Goal: Transaction & Acquisition: Book appointment/travel/reservation

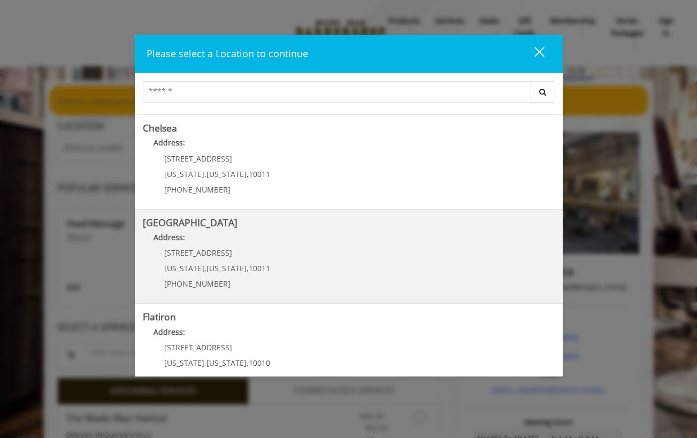
scroll to position [88, 0]
click at [262, 255] on div "[STREET_ADDRESS][US_STATE][US_STATE] (646) 850-0041" at bounding box center [209, 271] width 133 height 47
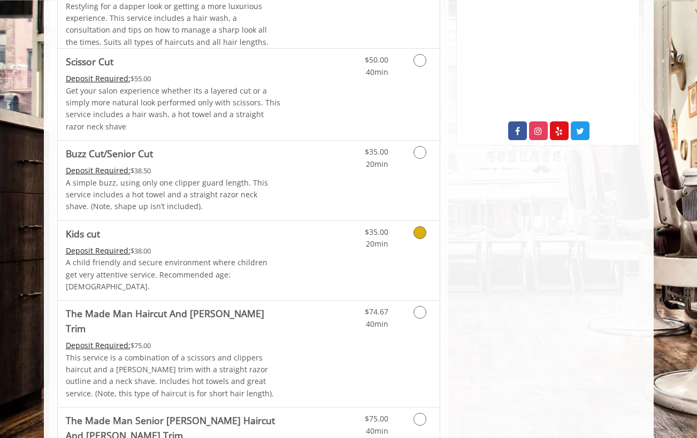
click at [420, 235] on icon "Grooming services" at bounding box center [419, 232] width 13 height 13
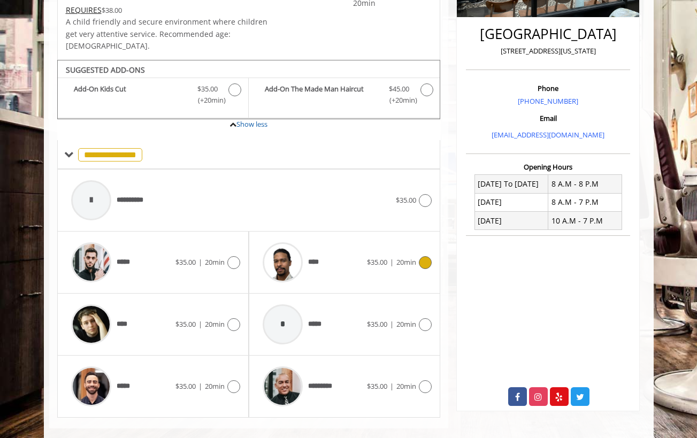
scroll to position [257, 0]
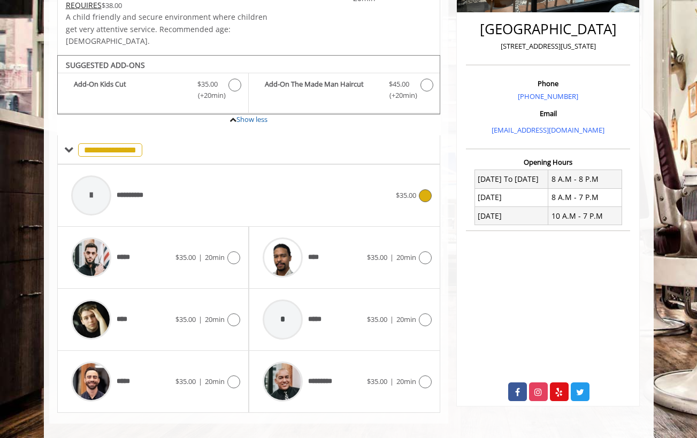
click at [430, 189] on icon at bounding box center [425, 195] width 13 height 13
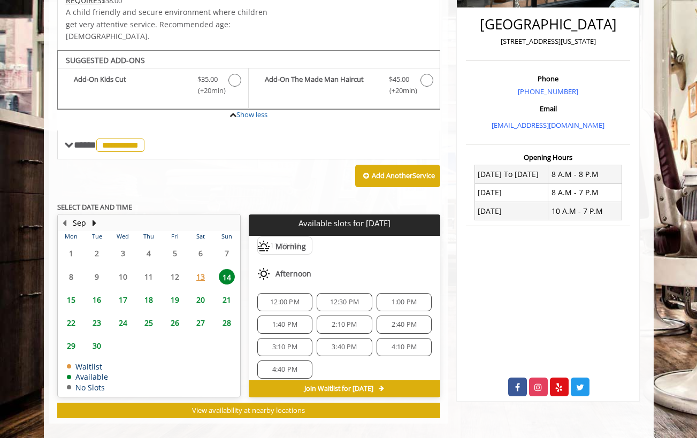
scroll to position [53, 0]
click at [345, 314] on div "2:10 PM" at bounding box center [343, 323] width 55 height 18
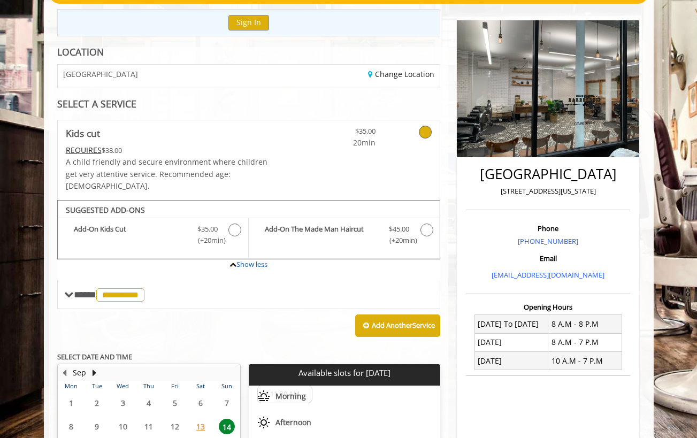
scroll to position [110, 0]
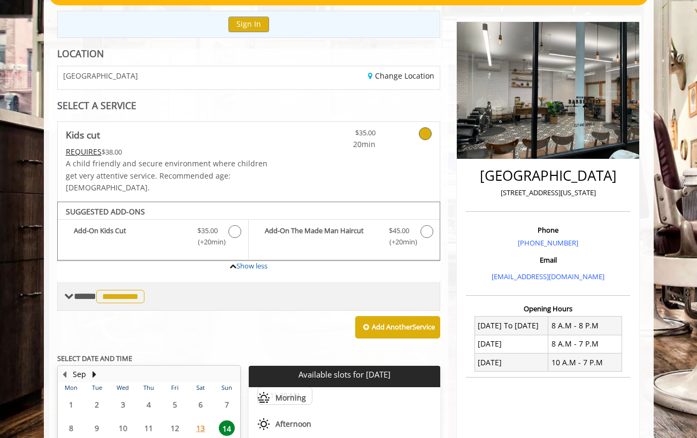
click at [144, 290] on span "**********" at bounding box center [120, 296] width 48 height 13
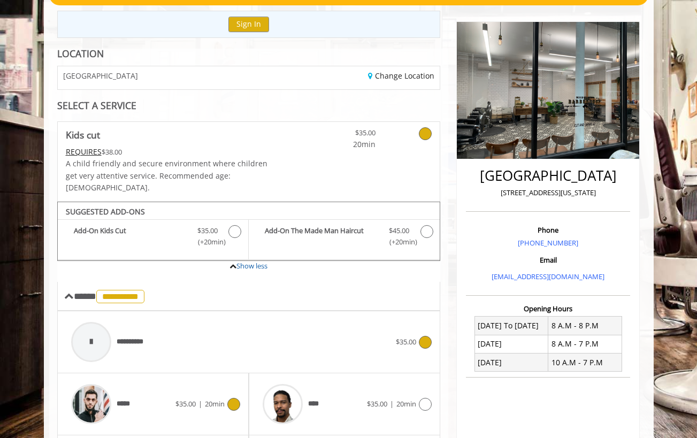
click at [234, 398] on icon at bounding box center [233, 404] width 13 height 13
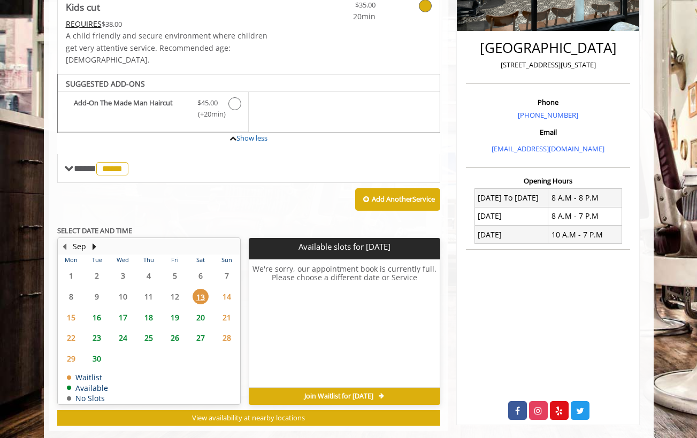
scroll to position [252, 0]
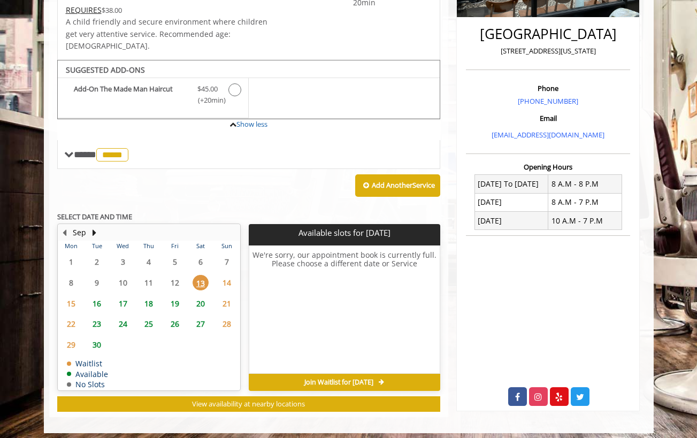
click at [226, 296] on span "21" at bounding box center [227, 304] width 16 height 16
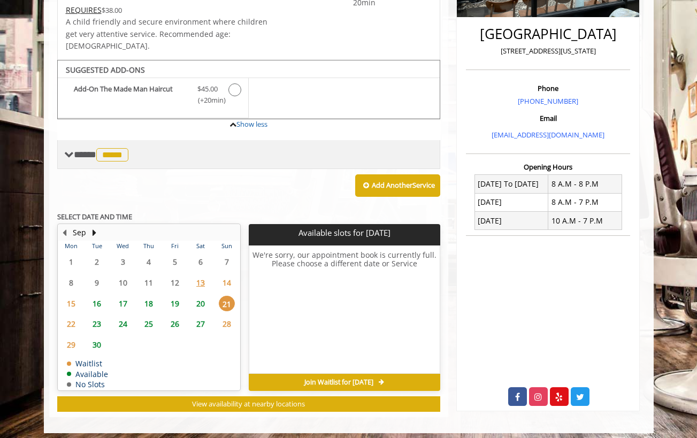
click at [120, 148] on span "*****" at bounding box center [112, 154] width 32 height 13
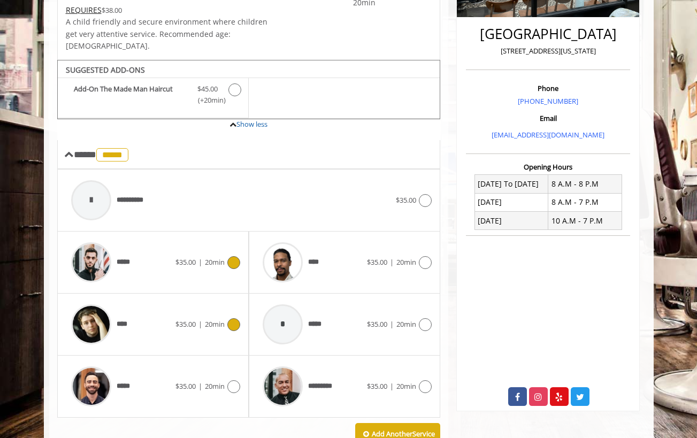
click at [234, 318] on icon at bounding box center [233, 324] width 13 height 13
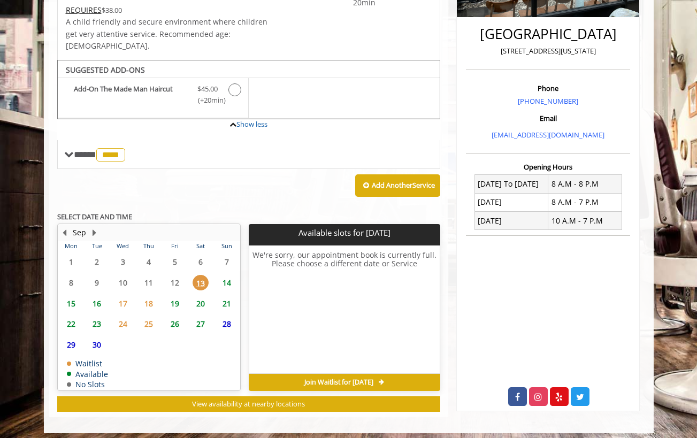
click at [225, 275] on span "14" at bounding box center [227, 283] width 16 height 16
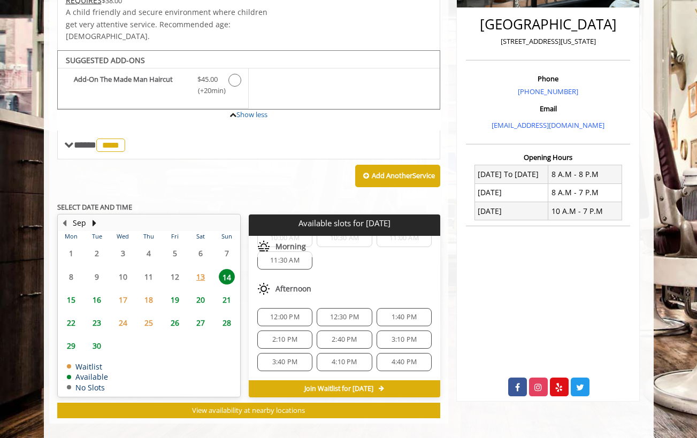
scroll to position [34, 0]
click at [290, 338] on span "2:10 PM" at bounding box center [284, 342] width 25 height 9
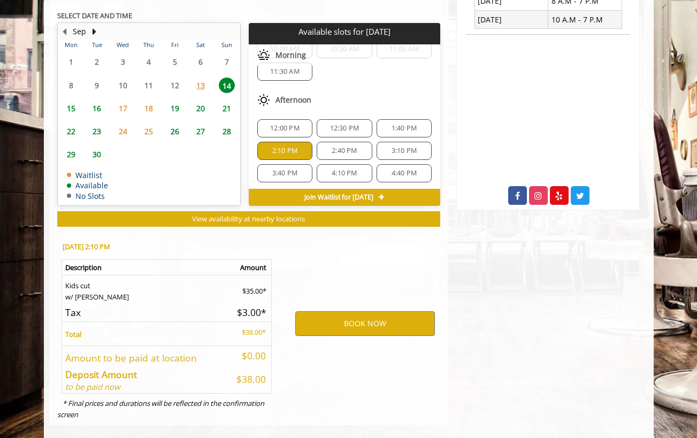
scroll to position [454, 0]
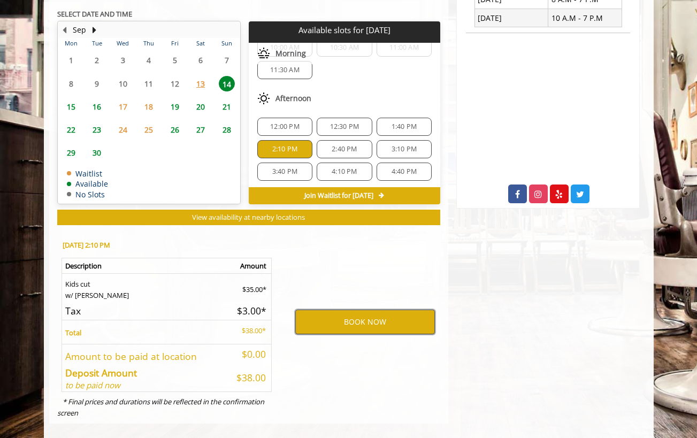
click at [368, 310] on button "BOOK NOW" at bounding box center [365, 322] width 140 height 25
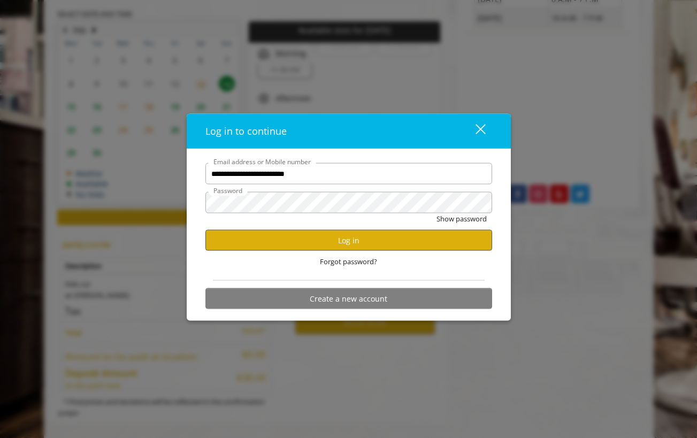
type input "**********"
click at [357, 242] on button "Log in" at bounding box center [348, 240] width 287 height 21
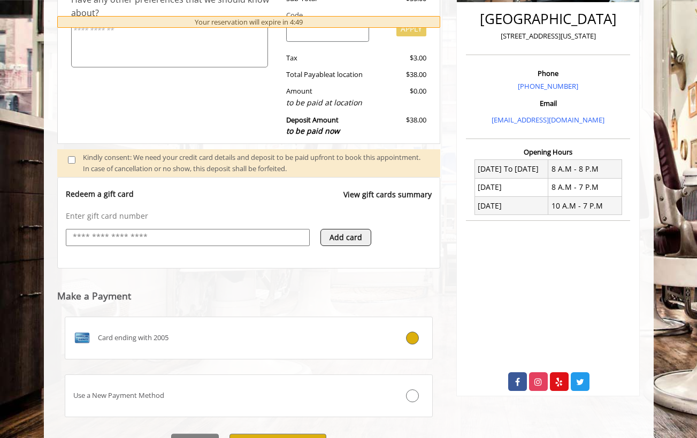
scroll to position [314, 0]
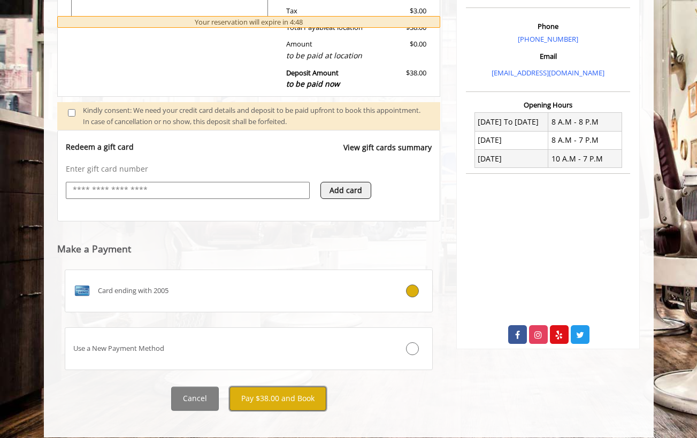
click at [288, 390] on button "Pay $38.00 and Book" at bounding box center [277, 399] width 97 height 24
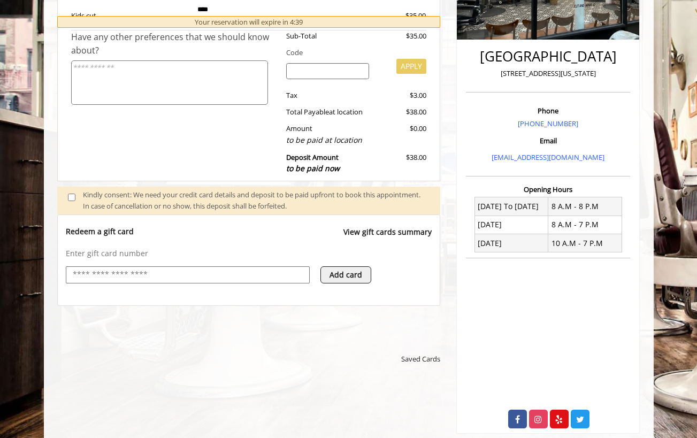
scroll to position [238, 0]
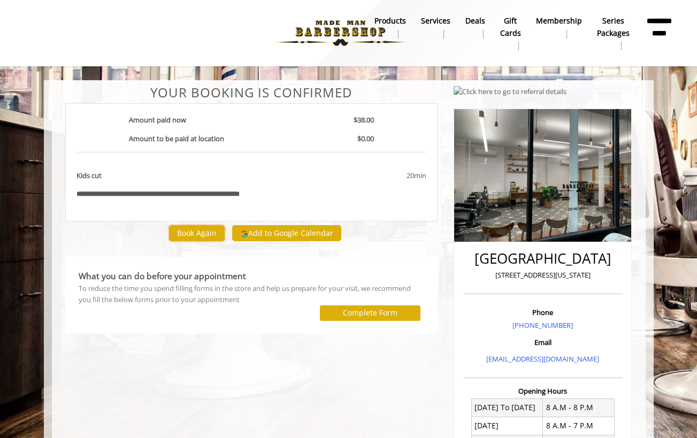
click at [204, 230] on button "Book Again" at bounding box center [197, 233] width 56 height 16
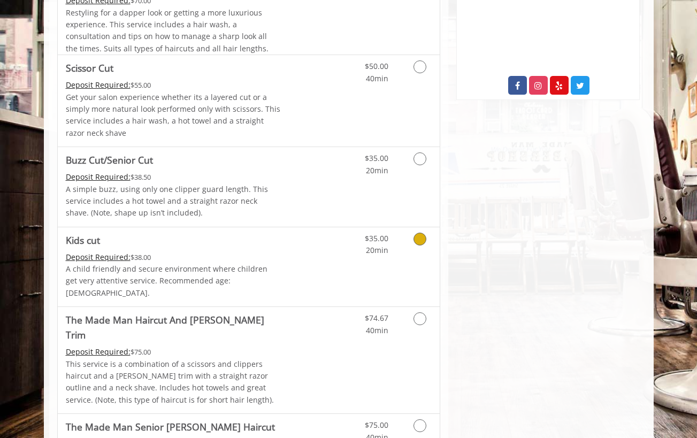
click at [430, 236] on link "Grooming services" at bounding box center [417, 241] width 27 height 29
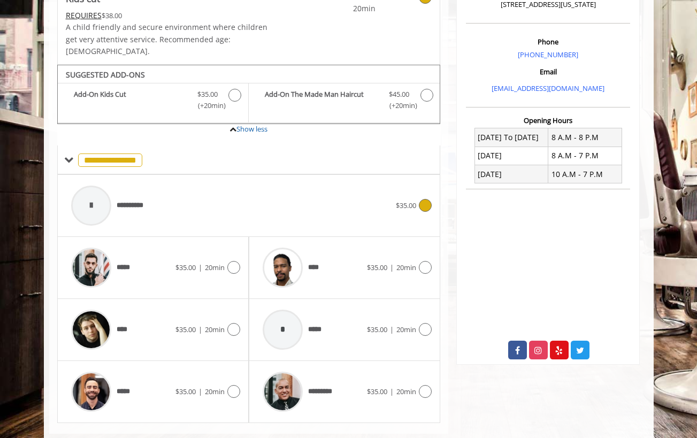
scroll to position [308, 0]
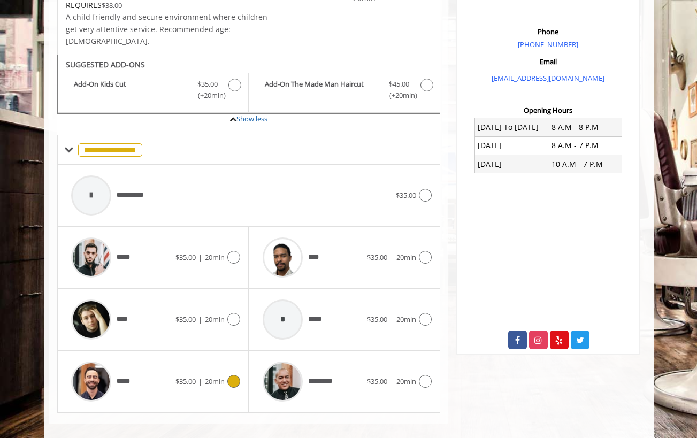
click at [234, 375] on icon at bounding box center [233, 381] width 13 height 13
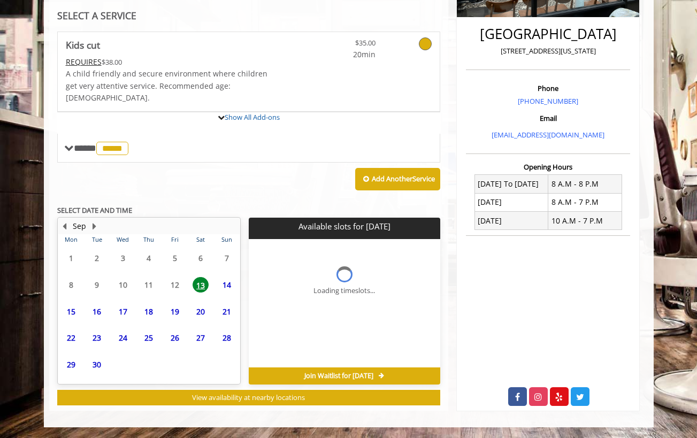
scroll to position [252, 0]
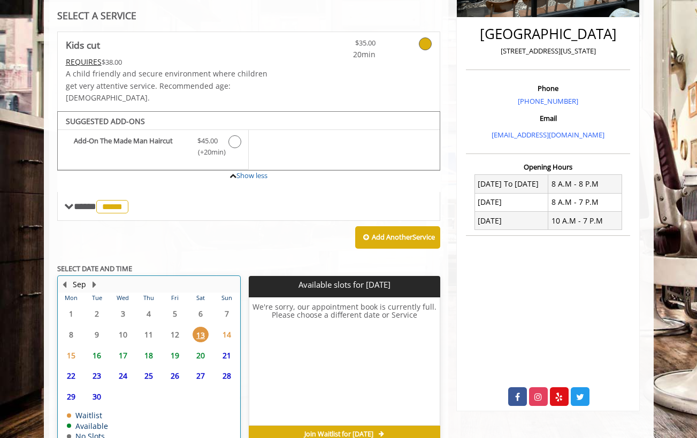
click at [222, 345] on td "21" at bounding box center [226, 355] width 26 height 21
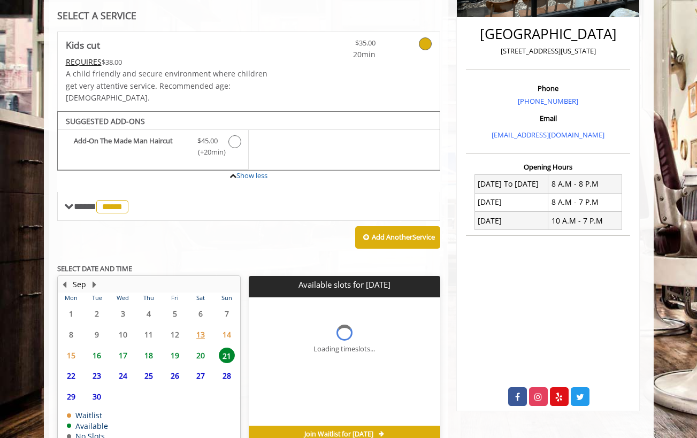
scroll to position [297, 0]
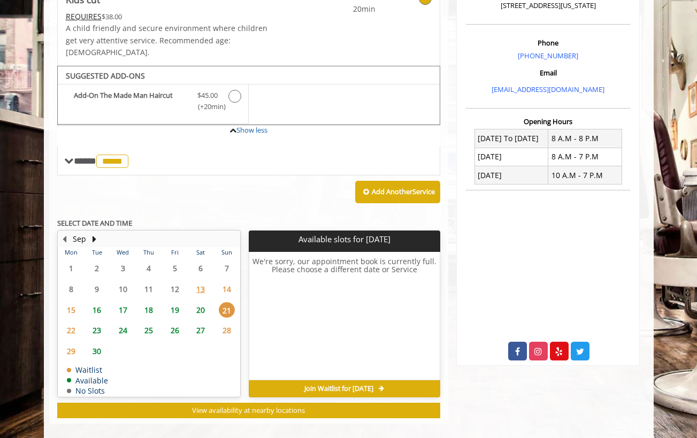
click at [225, 281] on span "14" at bounding box center [227, 289] width 16 height 16
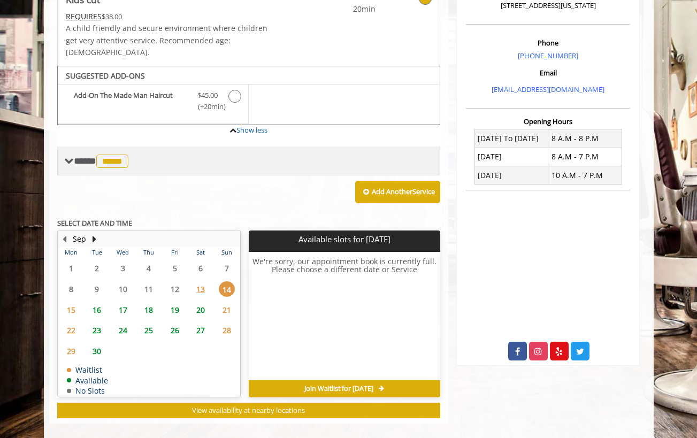
click at [128, 154] on span "*****" at bounding box center [112, 160] width 32 height 13
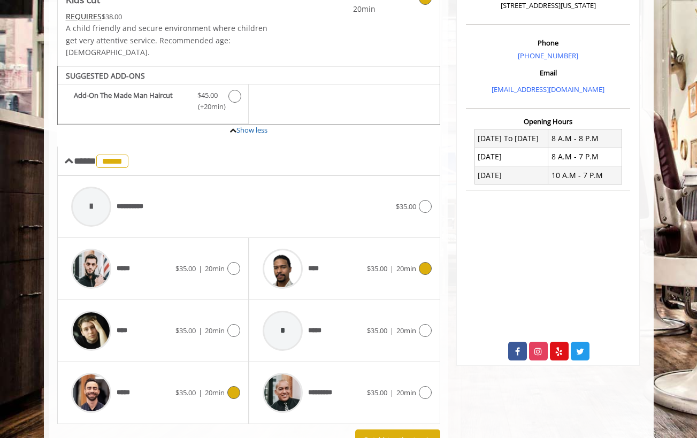
click at [421, 262] on icon at bounding box center [425, 268] width 13 height 13
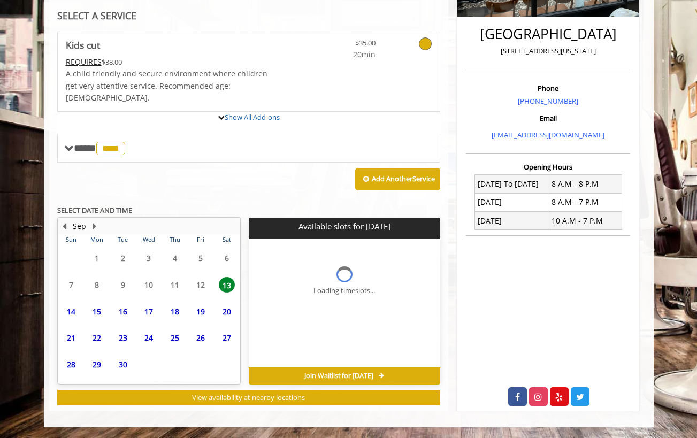
scroll to position [252, 0]
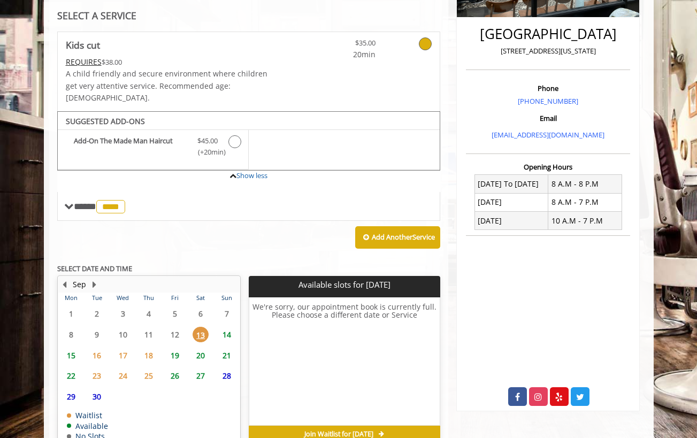
click at [228, 327] on span "14" at bounding box center [227, 335] width 16 height 16
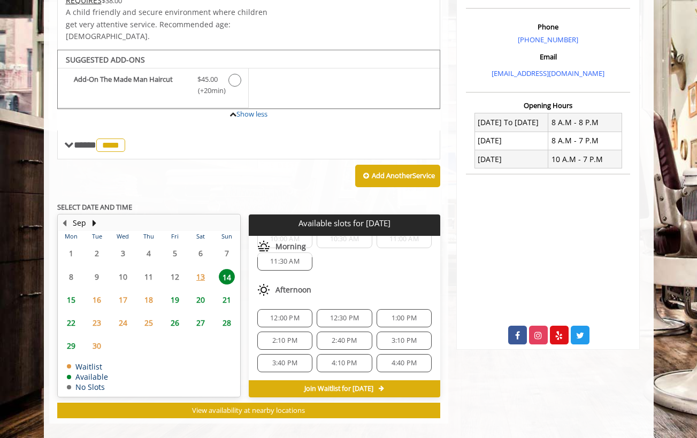
scroll to position [36, 0]
click at [291, 336] on span "2:10 PM" at bounding box center [284, 340] width 25 height 9
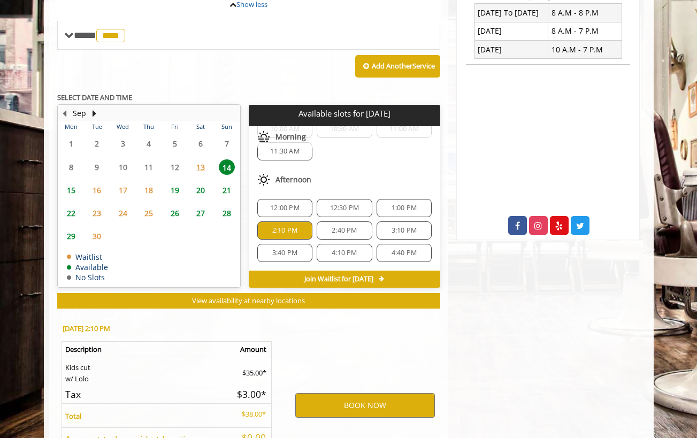
scroll to position [506, 0]
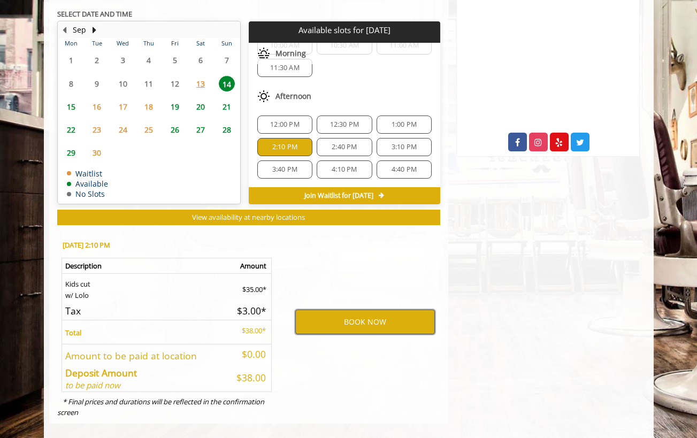
click at [370, 310] on button "BOOK NOW" at bounding box center [365, 322] width 140 height 25
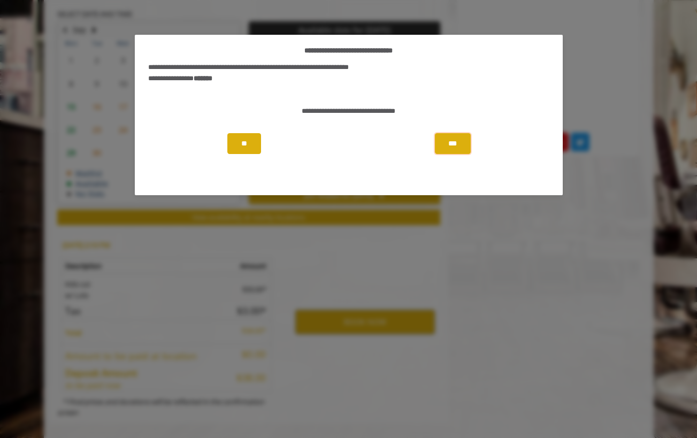
click at [455, 144] on button "***" at bounding box center [452, 143] width 35 height 21
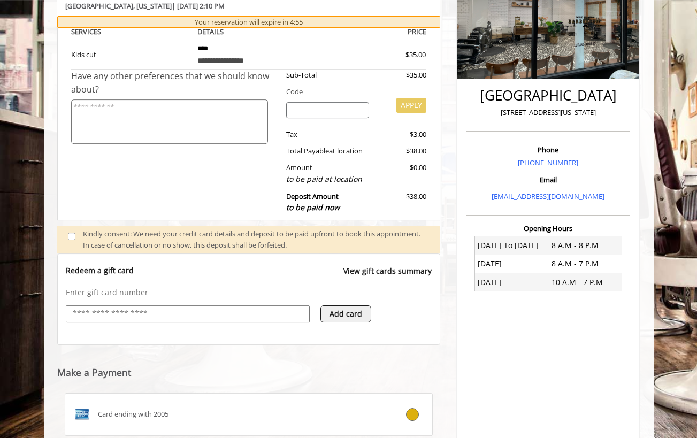
scroll to position [314, 0]
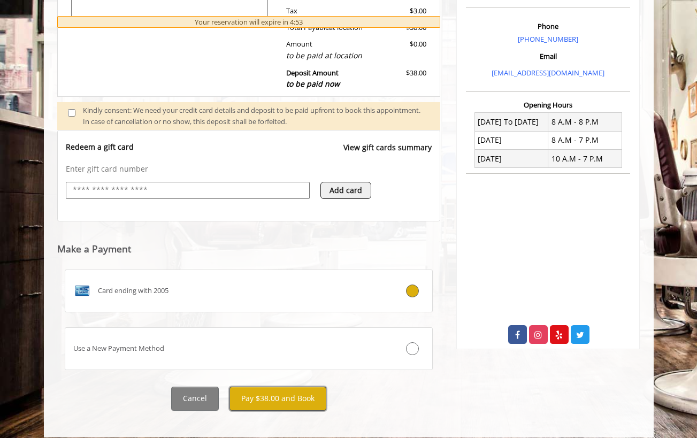
click at [271, 387] on button "Pay $38.00 and Book" at bounding box center [277, 399] width 97 height 24
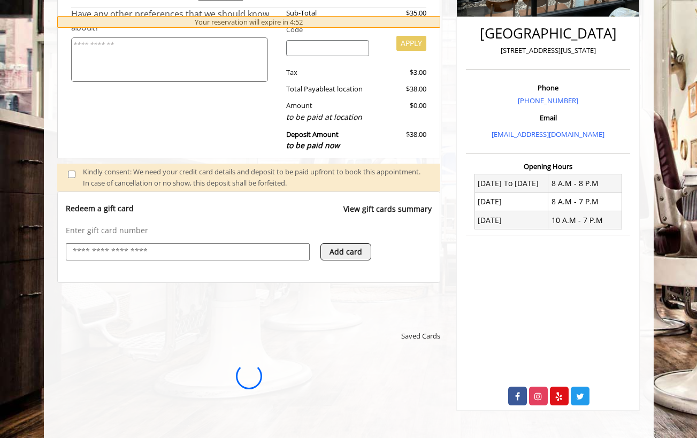
scroll to position [0, 0]
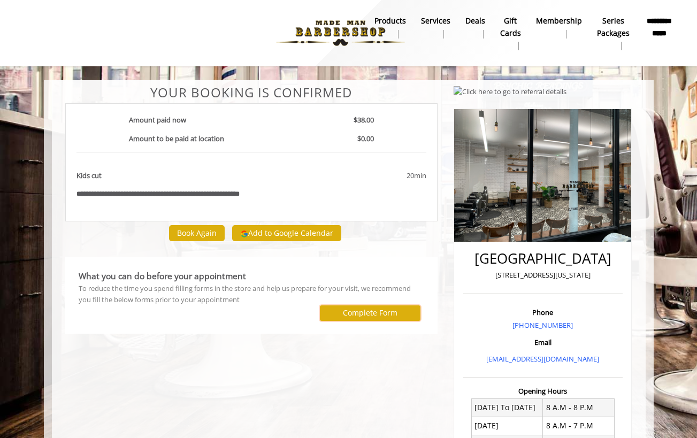
click at [354, 311] on label "Complete Form" at bounding box center [370, 312] width 55 height 9
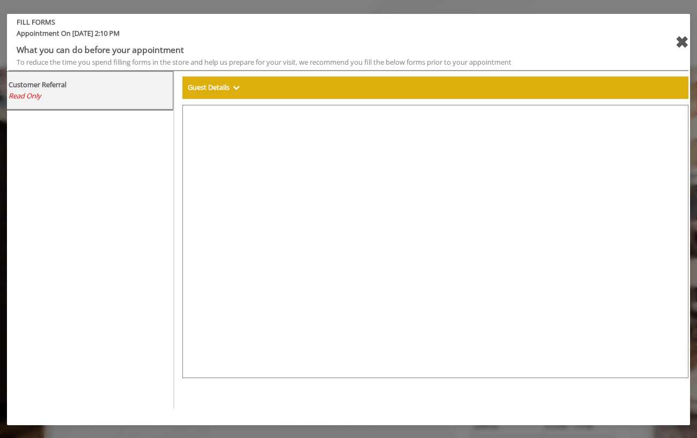
select select "***"
